Goal: Information Seeking & Learning: Learn about a topic

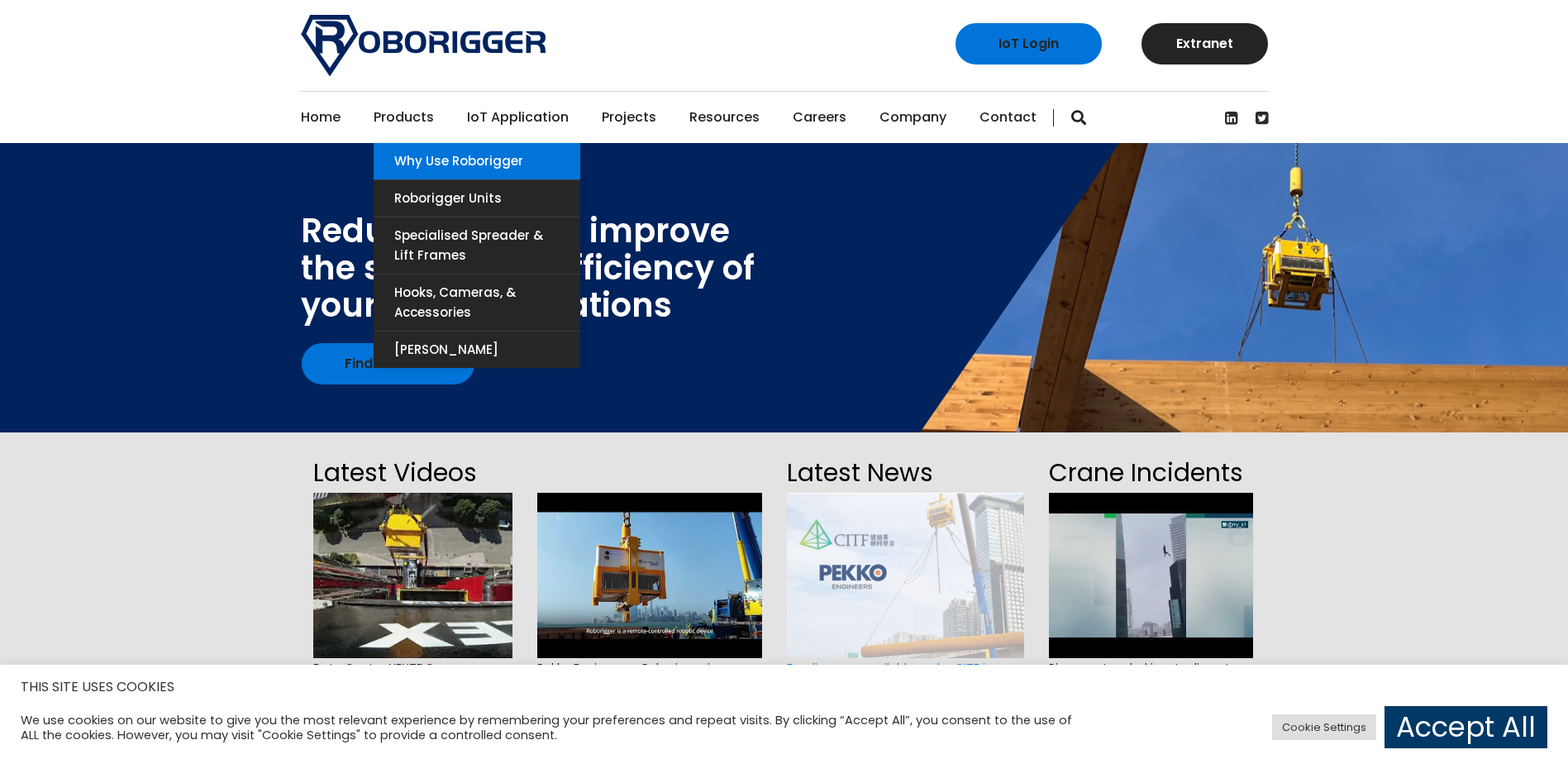
click at [416, 149] on link "Why use Roborigger" at bounding box center [477, 161] width 207 height 37
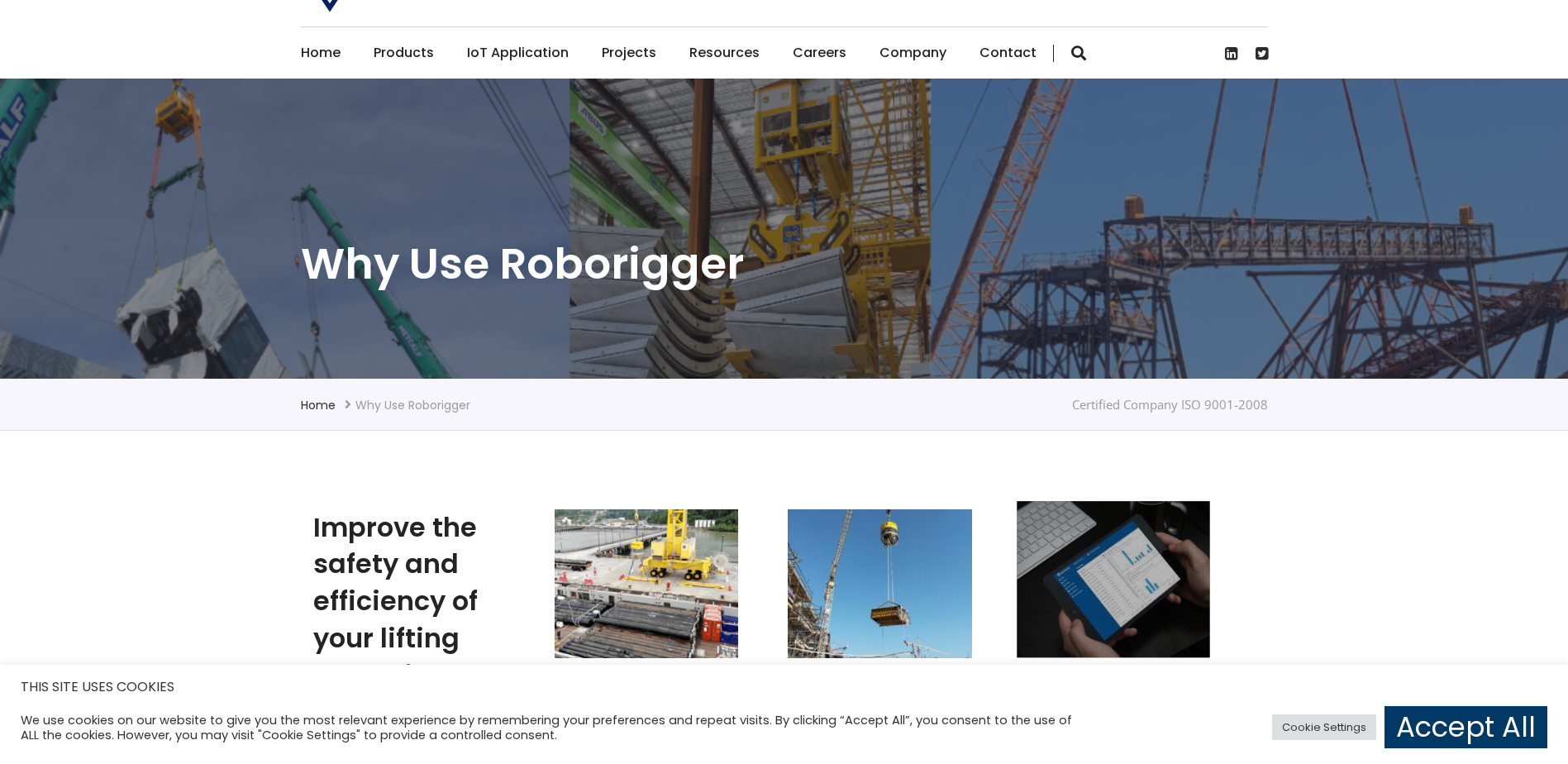
scroll to position [83, 0]
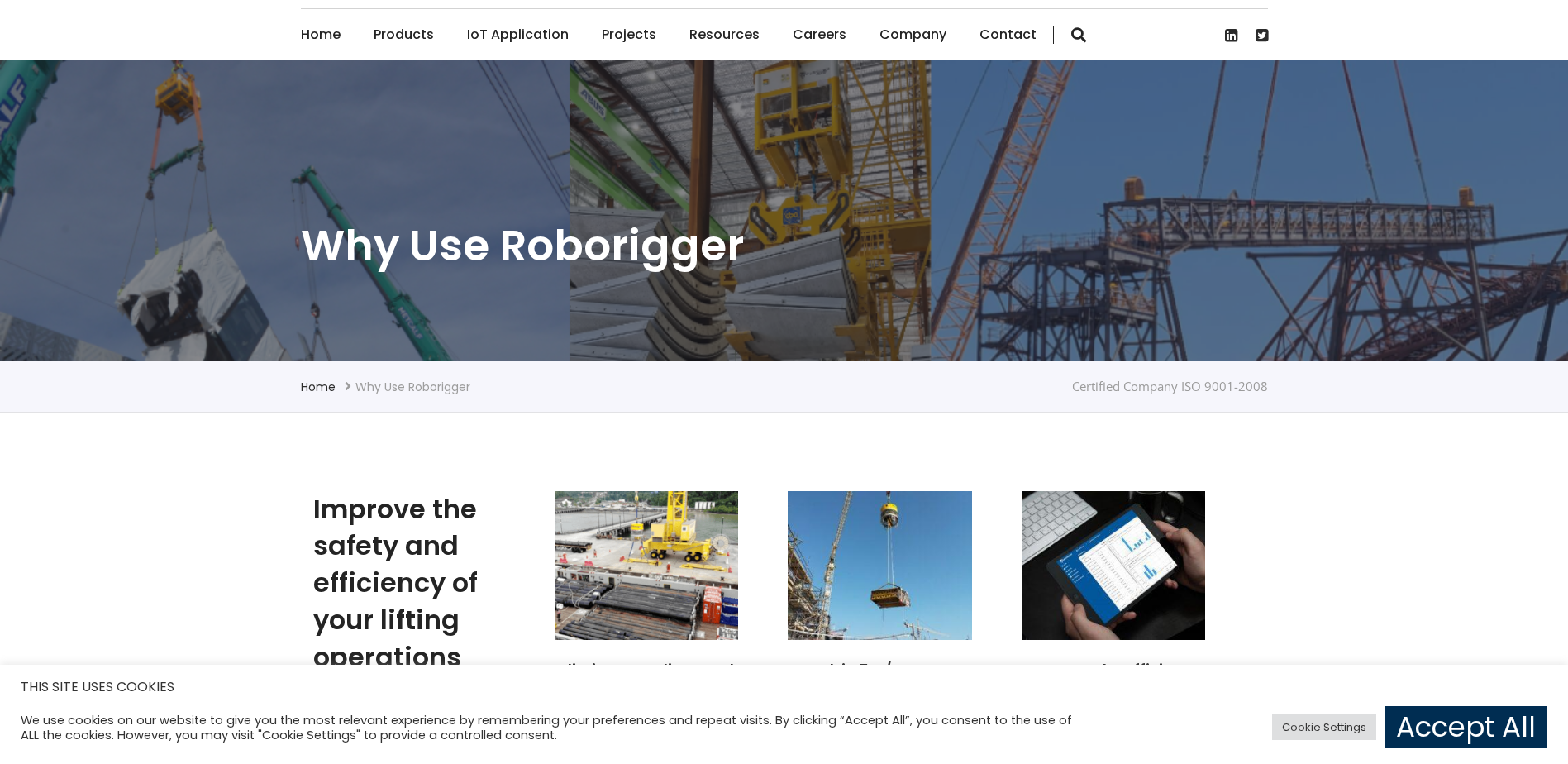
click at [1517, 741] on link "Accept All" at bounding box center [1465, 727] width 163 height 42
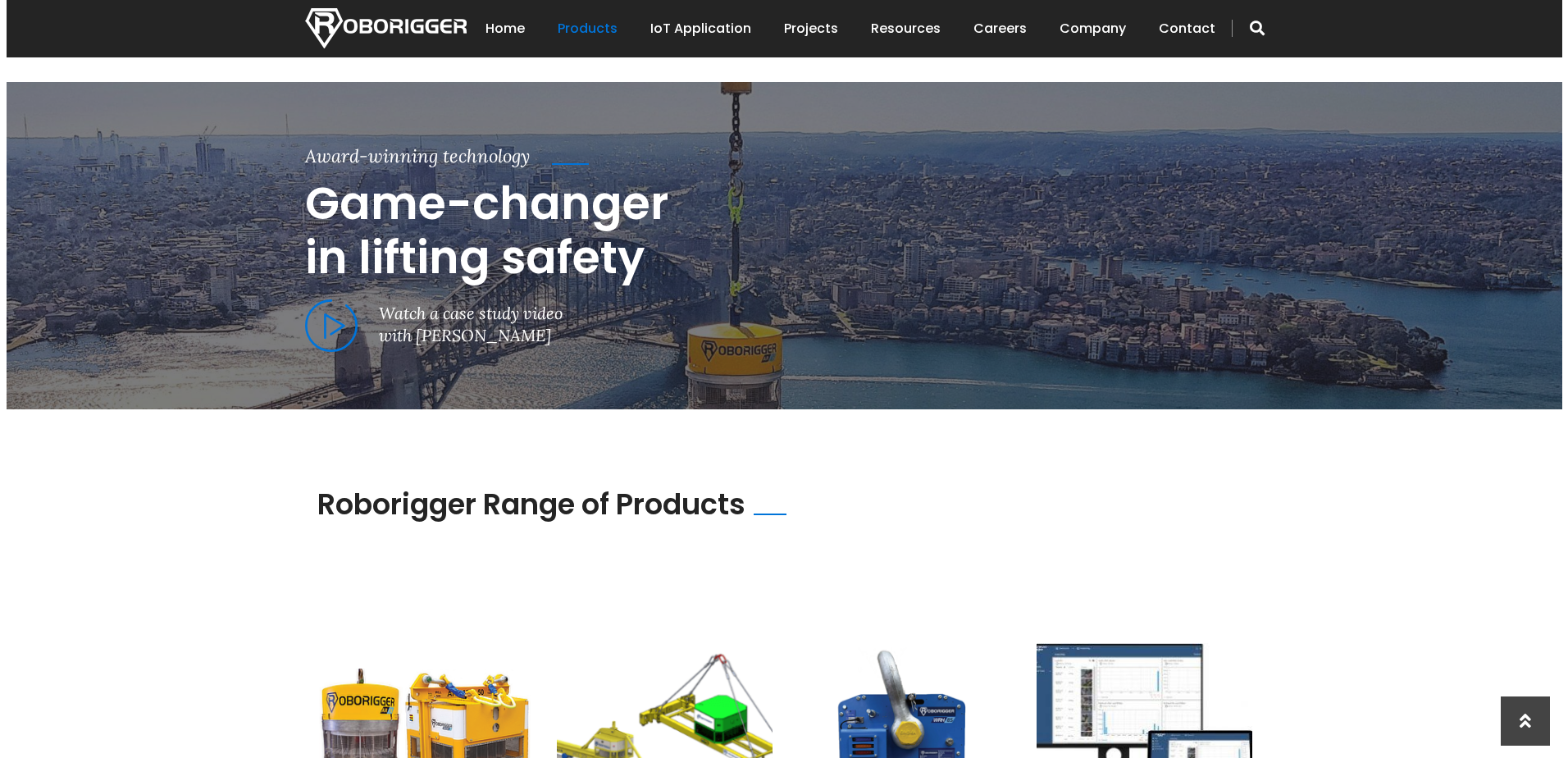
scroll to position [820, 0]
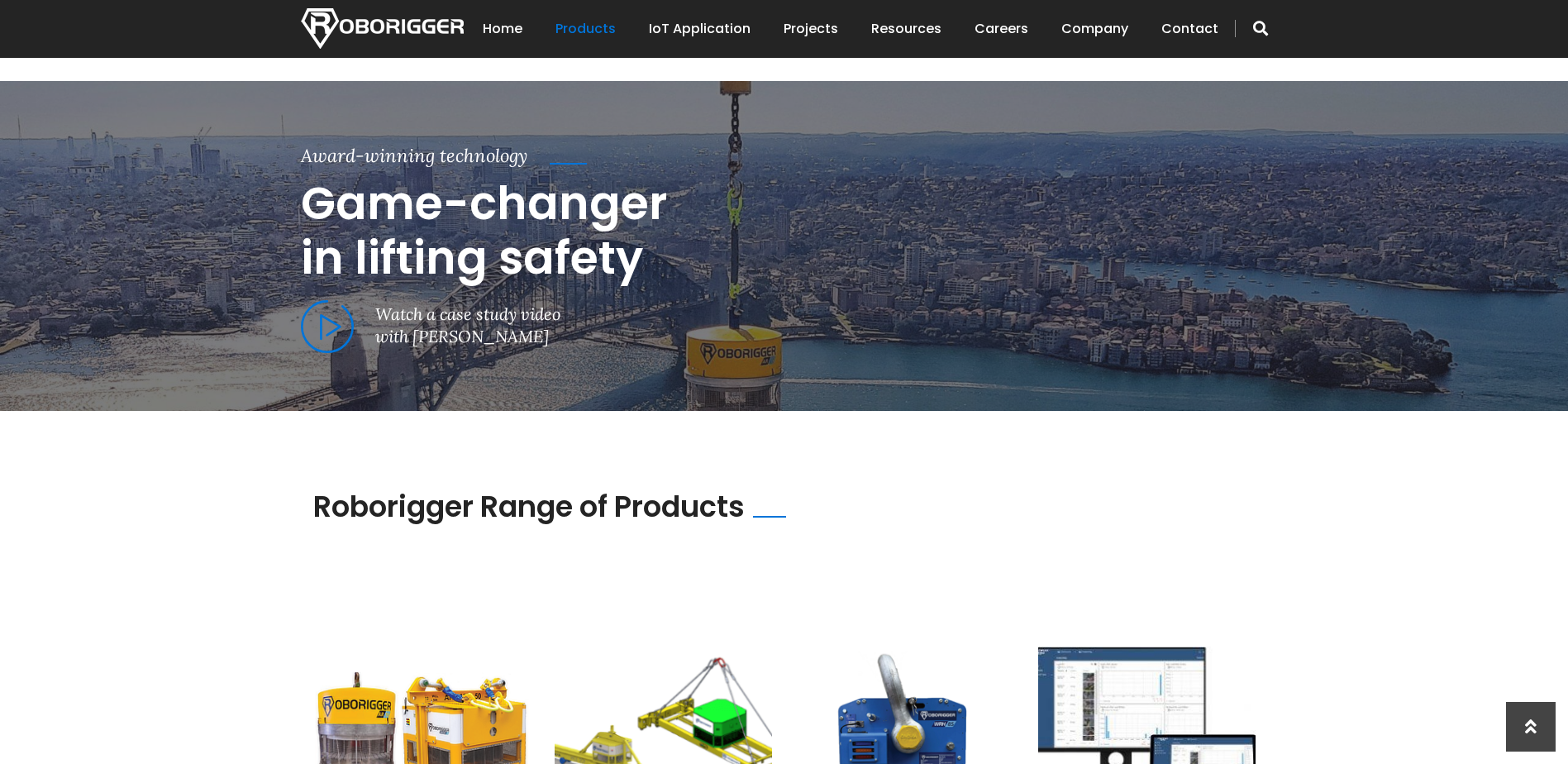
click at [320, 328] on span at bounding box center [327, 327] width 52 height 53
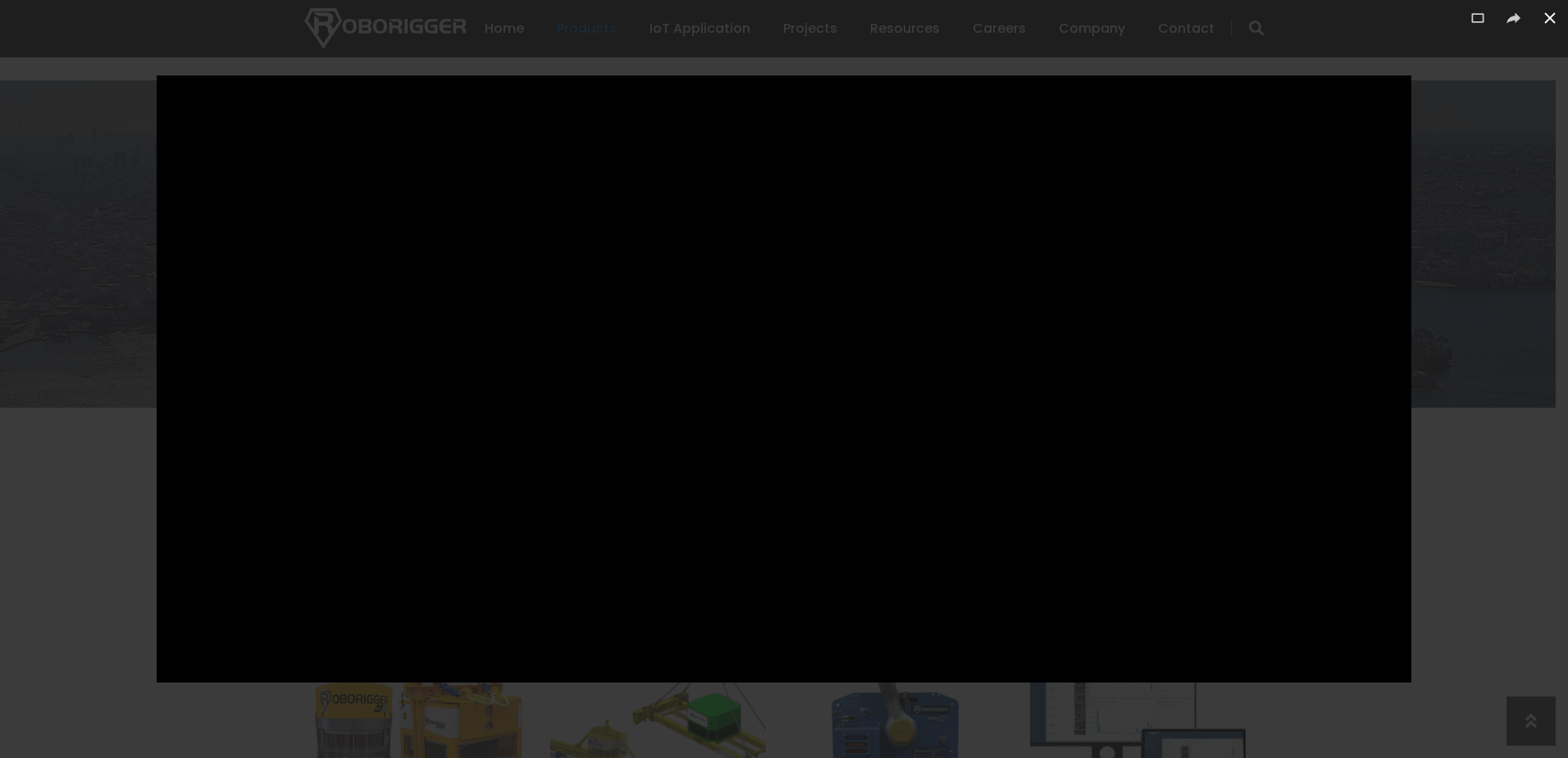
click at [1555, 16] on icon at bounding box center [1551, 18] width 20 height 20
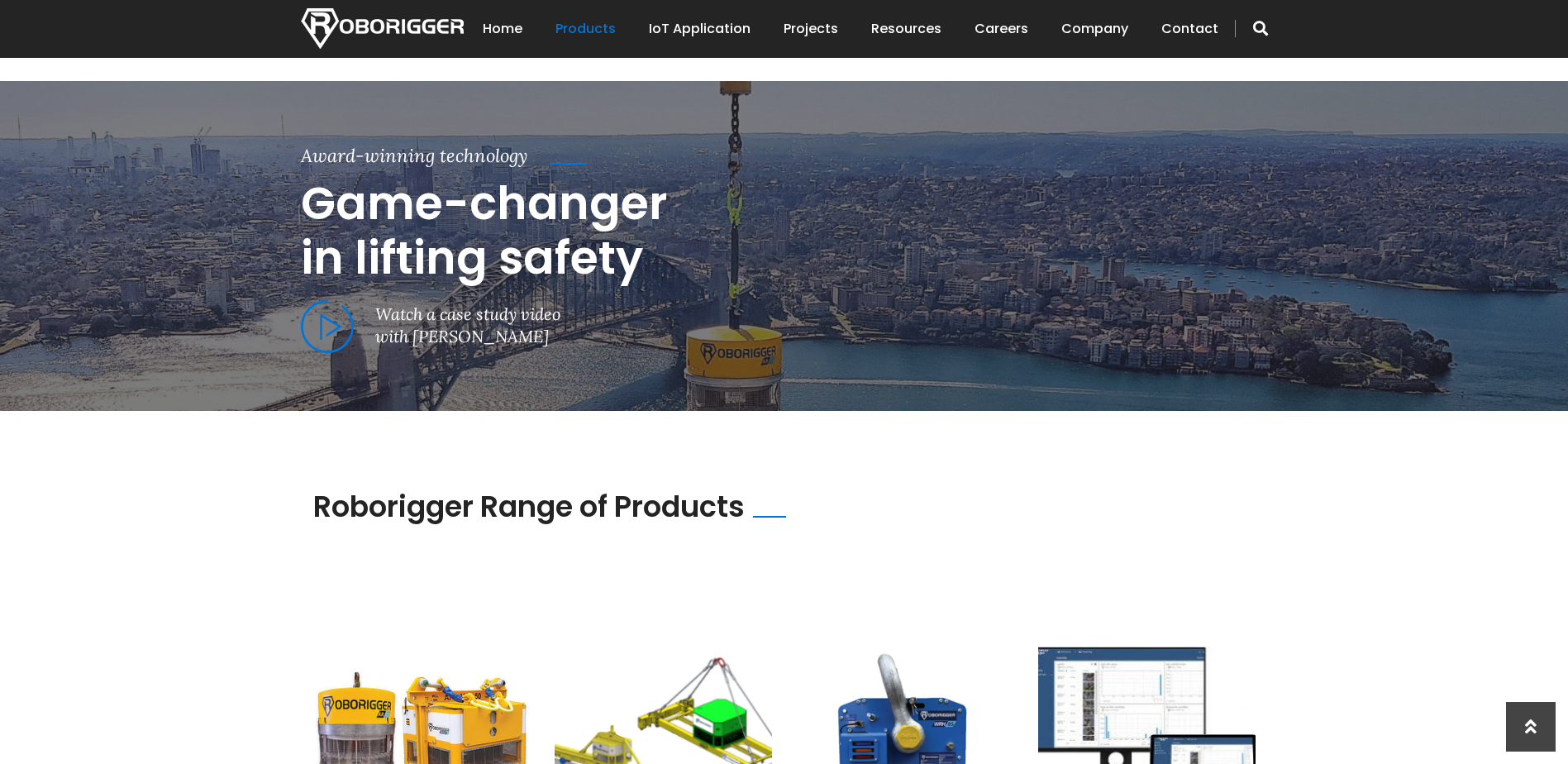
click at [328, 321] on span at bounding box center [327, 327] width 52 height 53
